Goal: Navigation & Orientation: Find specific page/section

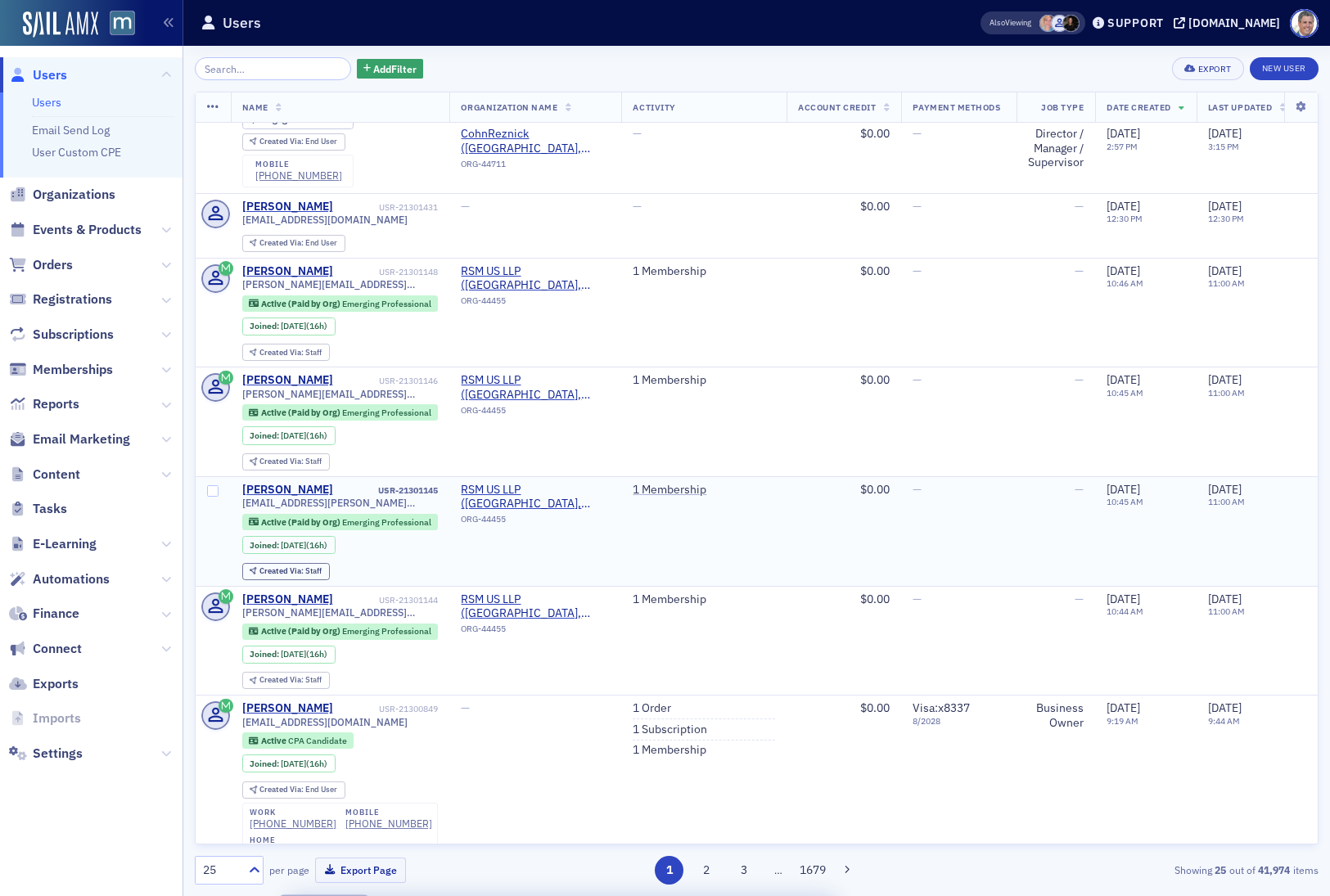
scroll to position [213, 0]
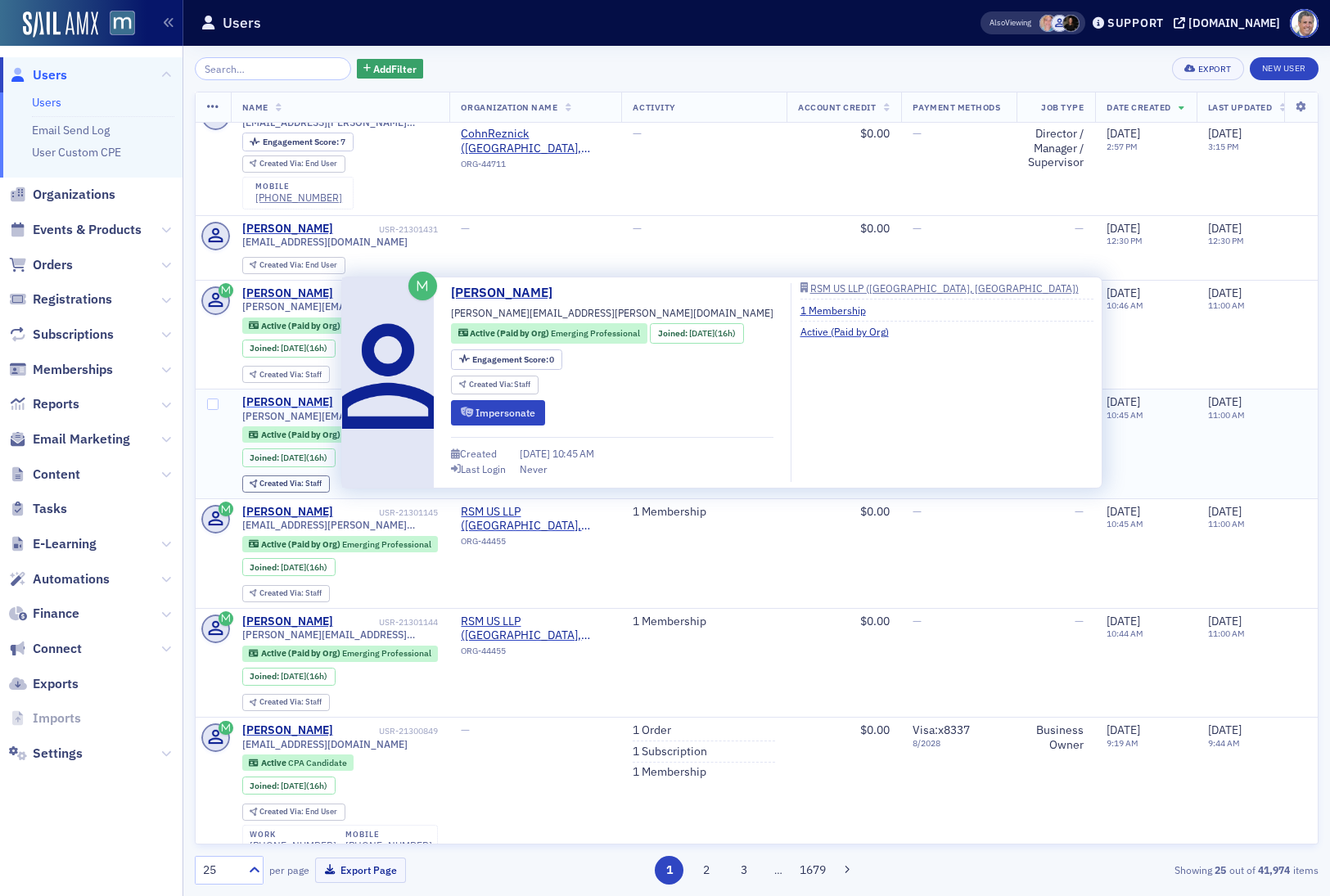
click at [307, 395] on div "[PERSON_NAME]" at bounding box center [287, 402] width 90 height 15
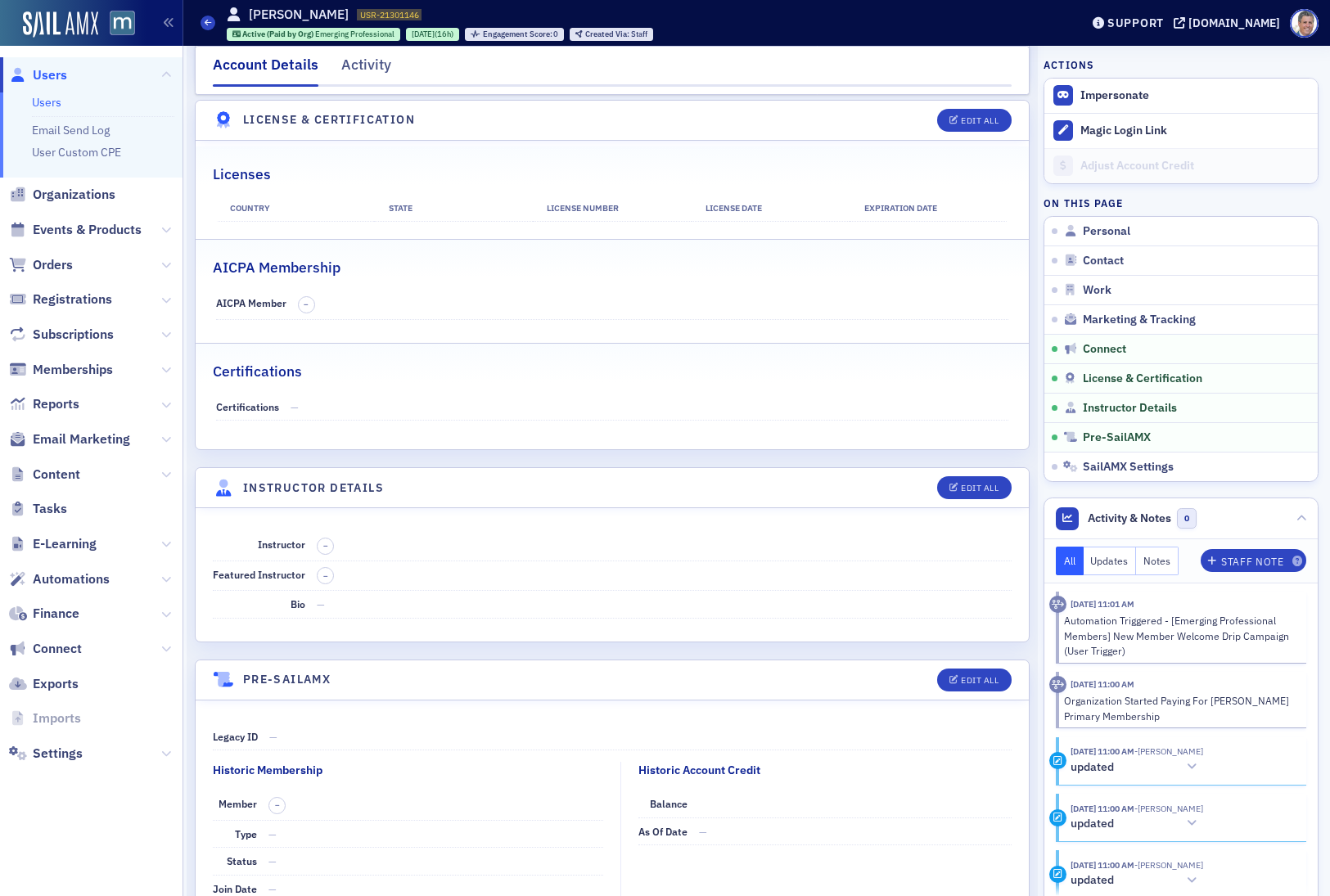
scroll to position [2797, 0]
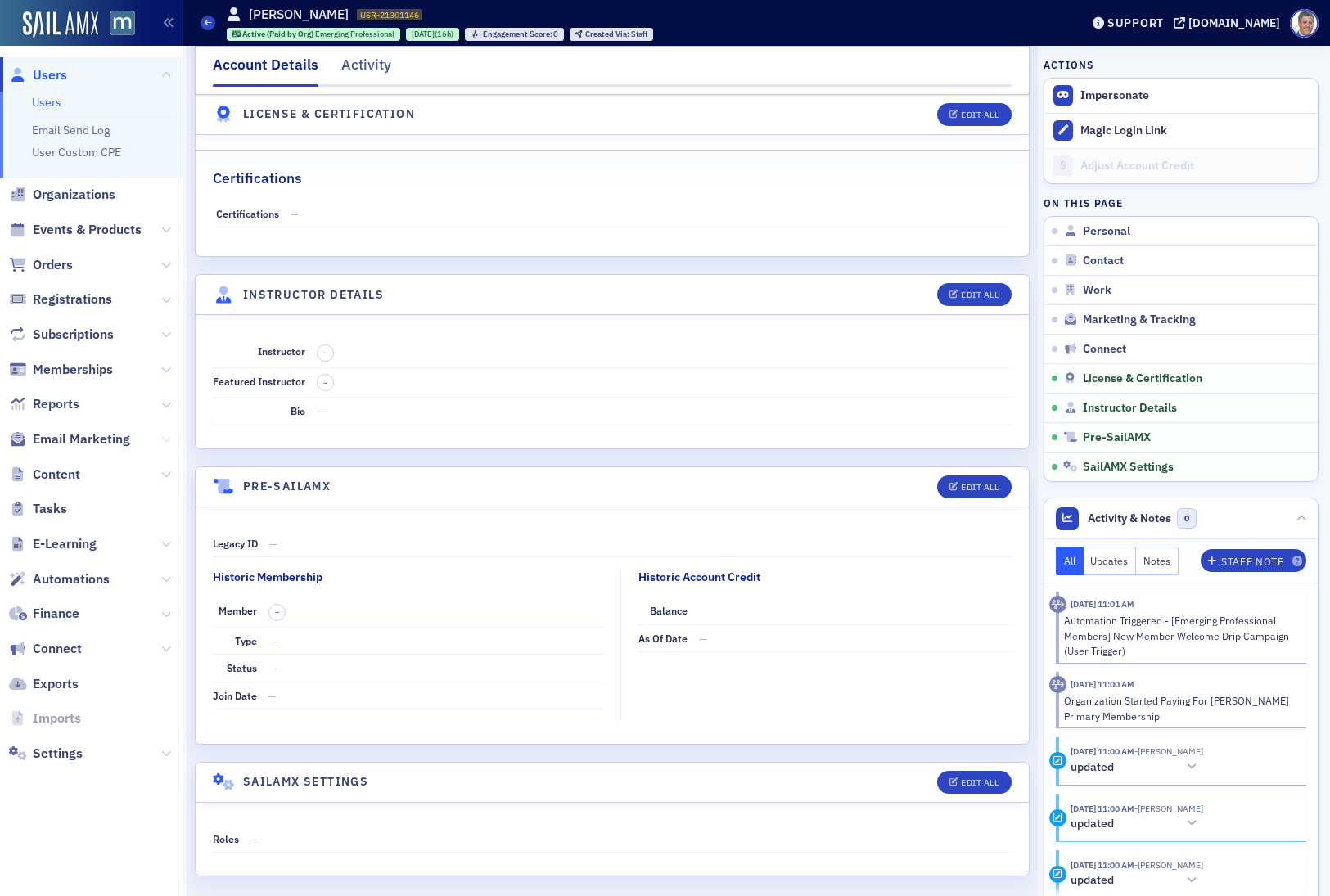
click at [162, 434] on icon at bounding box center [166, 439] width 10 height 10
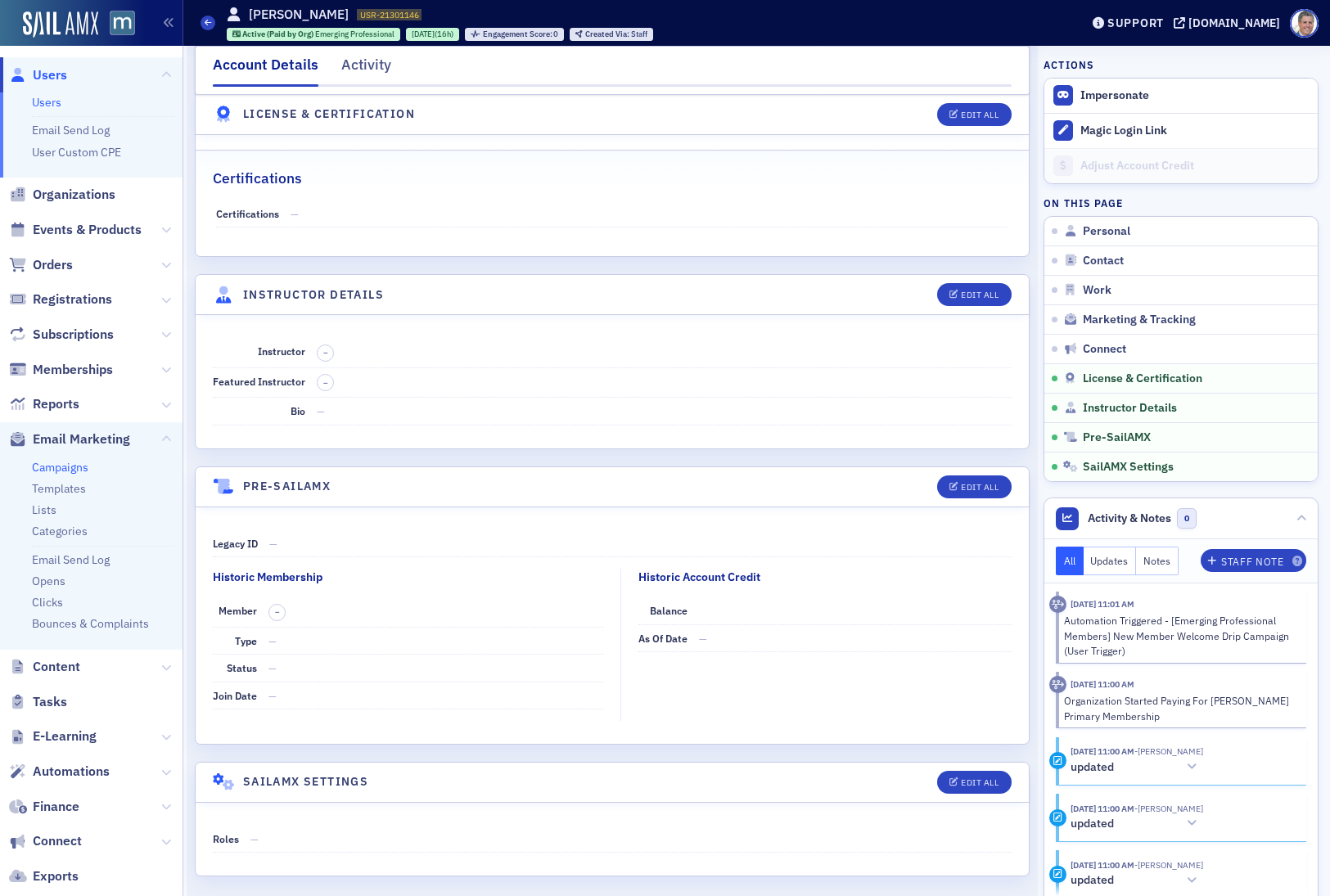
click at [81, 467] on link "Campaigns" at bounding box center [60, 467] width 57 height 15
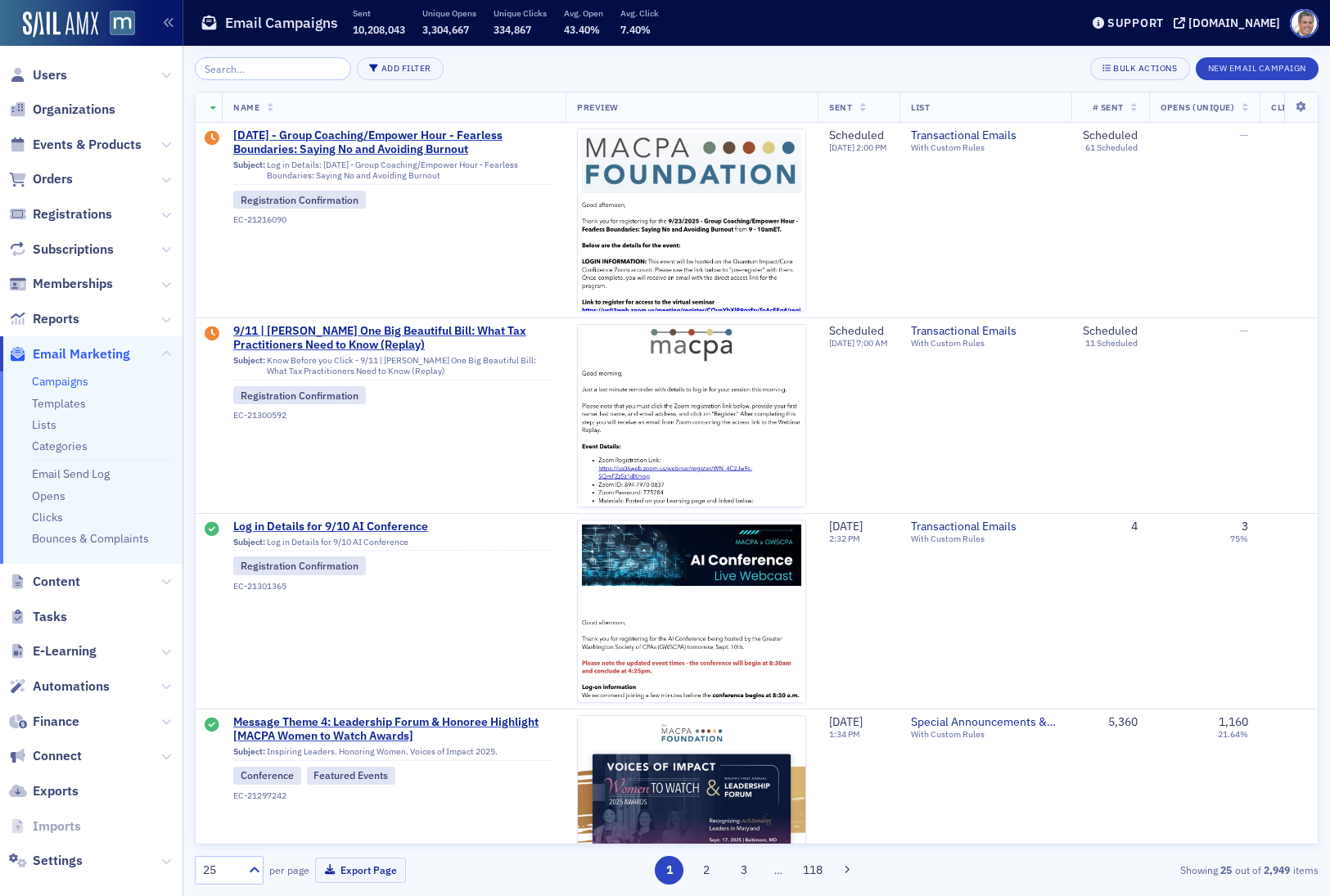
click at [60, 188] on span "Orders" at bounding box center [91, 179] width 183 height 35
click at [48, 183] on span "Orders" at bounding box center [53, 179] width 40 height 18
